Goal: Find specific page/section: Find specific page/section

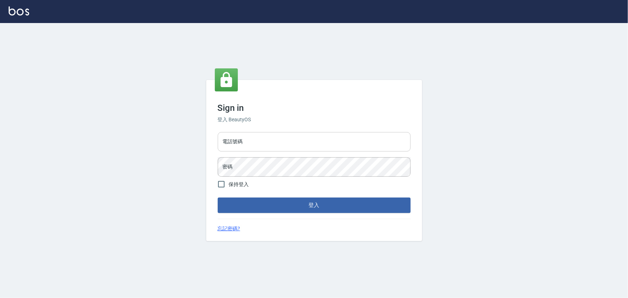
click at [260, 139] on input "電話號碼" at bounding box center [314, 141] width 193 height 19
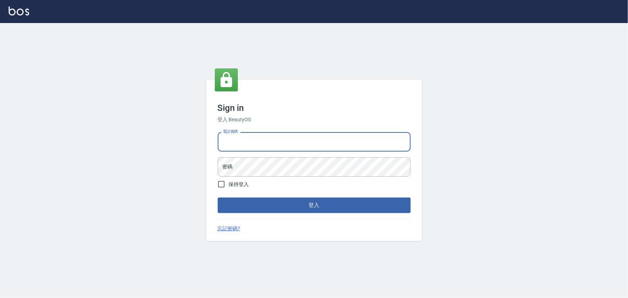
type input "0936888819"
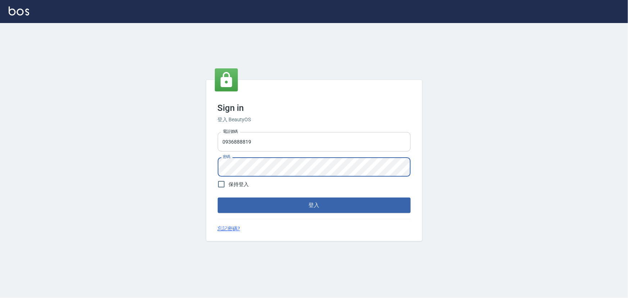
click at [218, 197] on button "登入" at bounding box center [314, 204] width 193 height 15
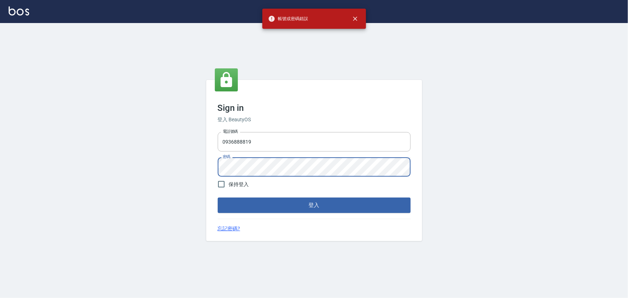
click at [154, 173] on div "Sign in 登入 BeautyOS 電話號碼 [PHONE_NUMBER] 電話號碼 密碼 密碼 保持登入 登入 忘記密碼?" at bounding box center [314, 160] width 628 height 275
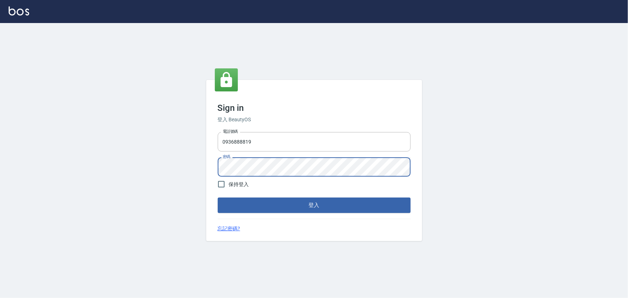
click at [218, 197] on button "登入" at bounding box center [314, 204] width 193 height 15
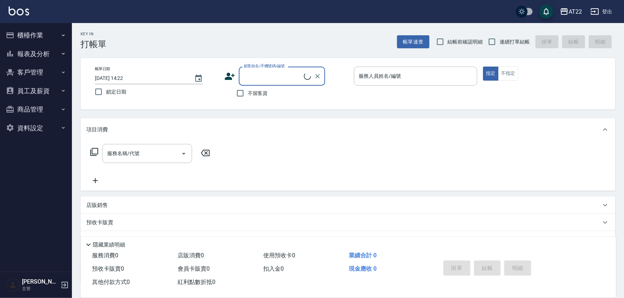
click at [52, 74] on button "客戶管理" at bounding box center [36, 72] width 66 height 19
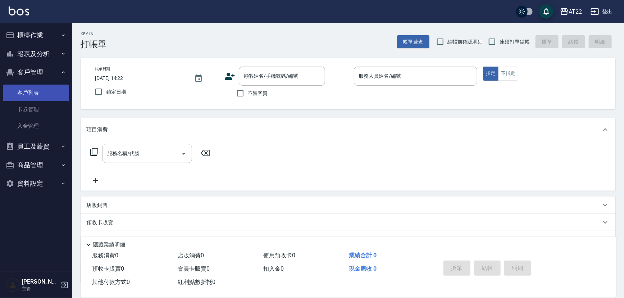
click at [33, 91] on link "客戶列表" at bounding box center [36, 93] width 66 height 17
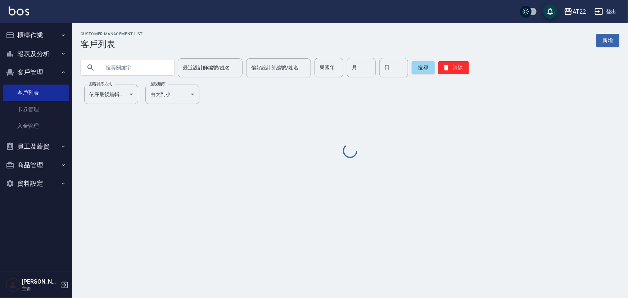
click at [147, 70] on input "text" at bounding box center [135, 67] width 68 height 19
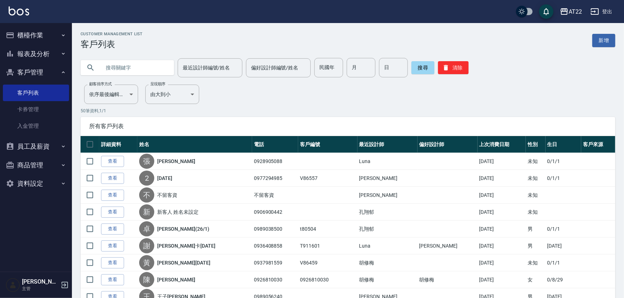
paste input "0912783290"
click at [106, 68] on input "0912783290" at bounding box center [135, 67] width 68 height 19
type input "0912783290"
click at [417, 66] on button "搜尋" at bounding box center [423, 67] width 23 height 13
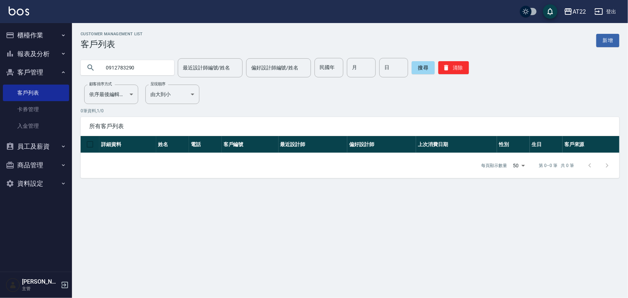
drag, startPoint x: 144, startPoint y: 164, endPoint x: 283, endPoint y: 173, distance: 139.1
click at [283, 173] on div "每頁顯示數量 50 50 第 0–0 筆 共 0 筆" at bounding box center [350, 165] width 539 height 25
click at [299, 128] on span "所有客戶列表" at bounding box center [349, 126] width 521 height 7
click at [615, 18] on button "登出" at bounding box center [605, 11] width 28 height 13
